Goal: Transaction & Acquisition: Register for event/course

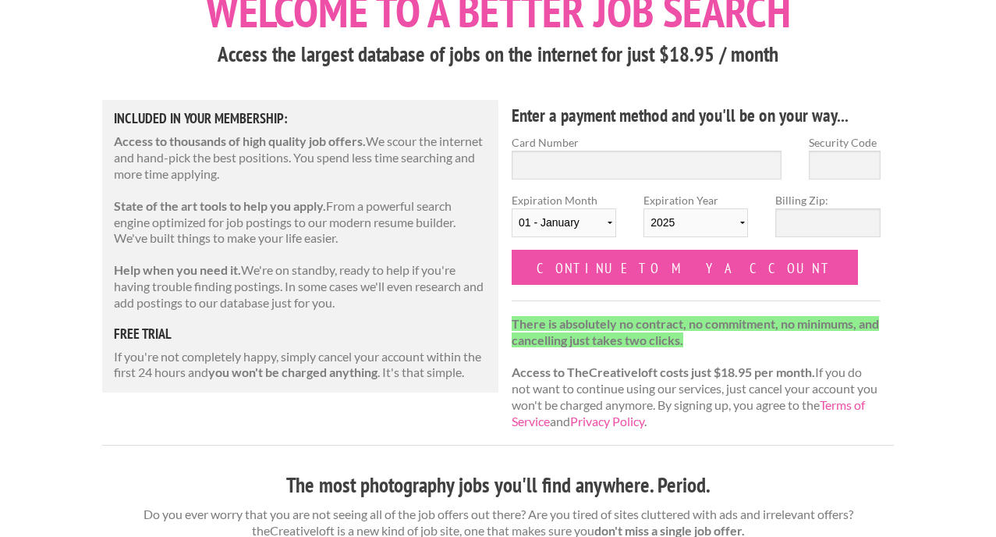
scroll to position [120, 0]
